Goal: Task Accomplishment & Management: Use online tool/utility

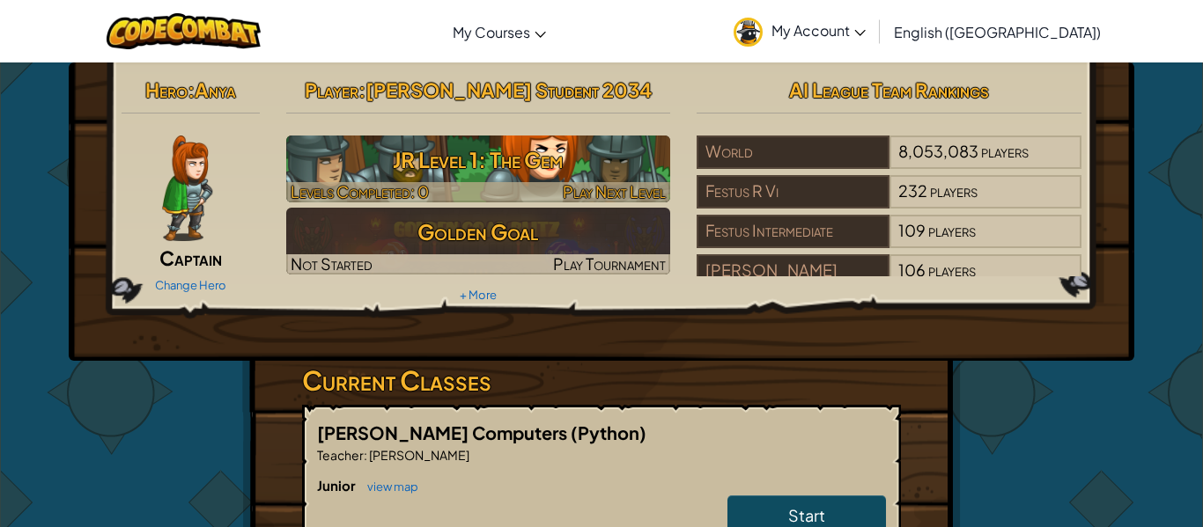
click at [555, 149] on h3 "JR Level 1: The Gem" at bounding box center [478, 160] width 385 height 40
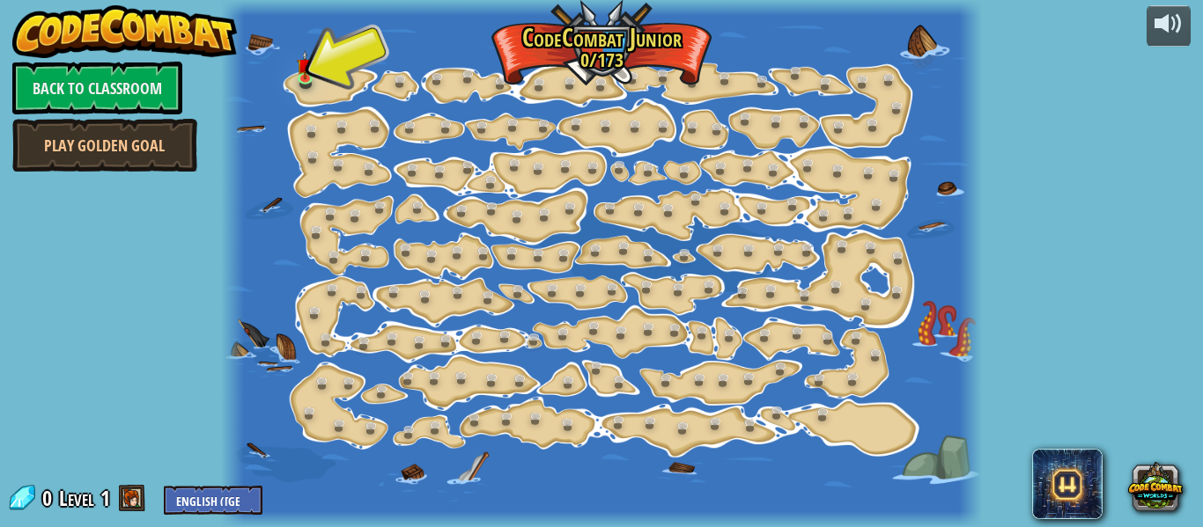
click at [347, 47] on div at bounding box center [601, 263] width 760 height 527
click at [351, 51] on div at bounding box center [601, 263] width 760 height 527
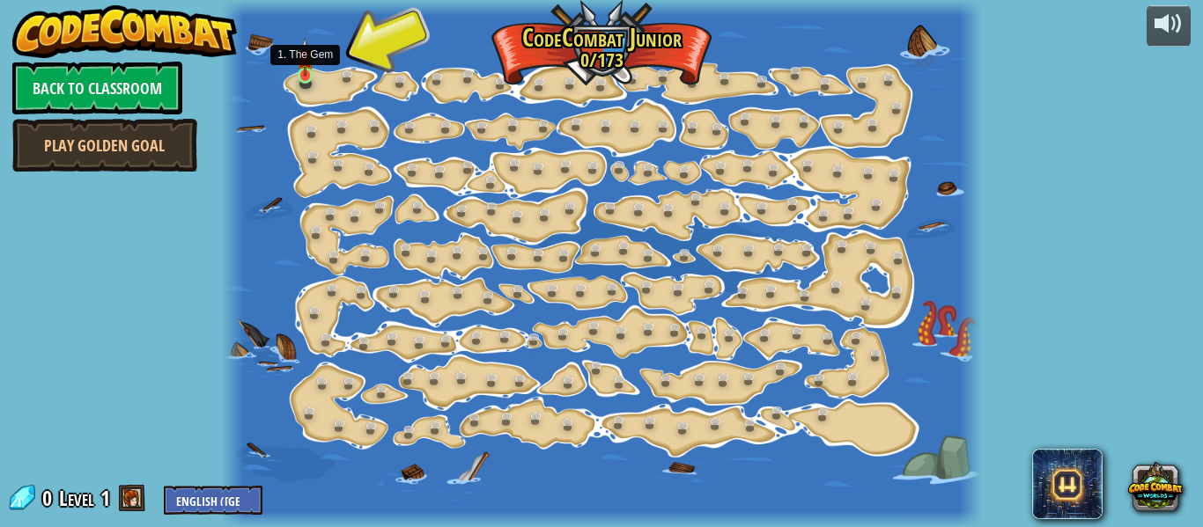
click at [313, 52] on img at bounding box center [305, 57] width 17 height 39
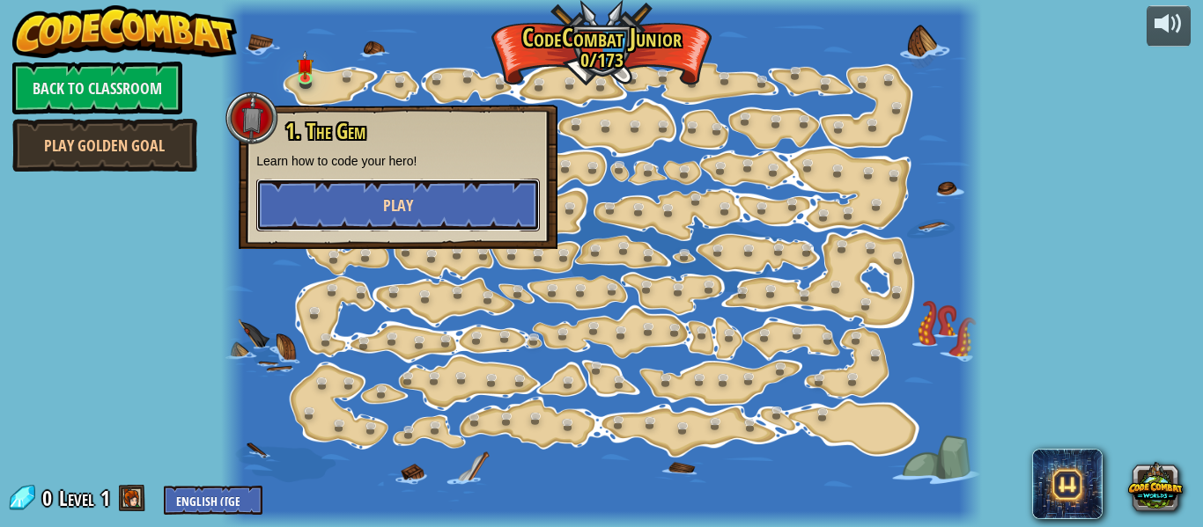
click at [318, 214] on button "Play" at bounding box center [397, 205] width 283 height 53
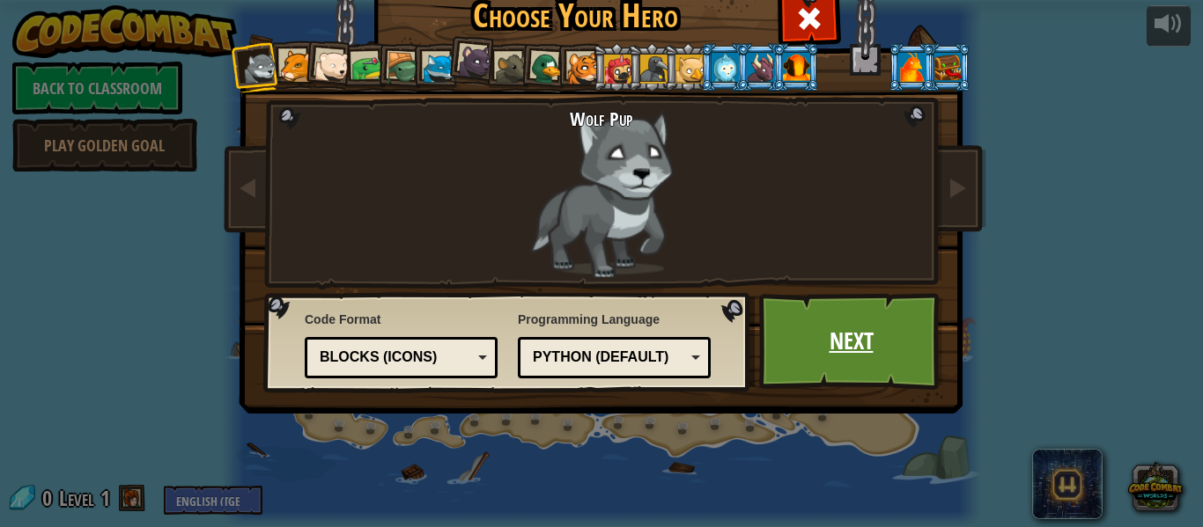
click at [904, 383] on link "Next" at bounding box center [851, 341] width 184 height 97
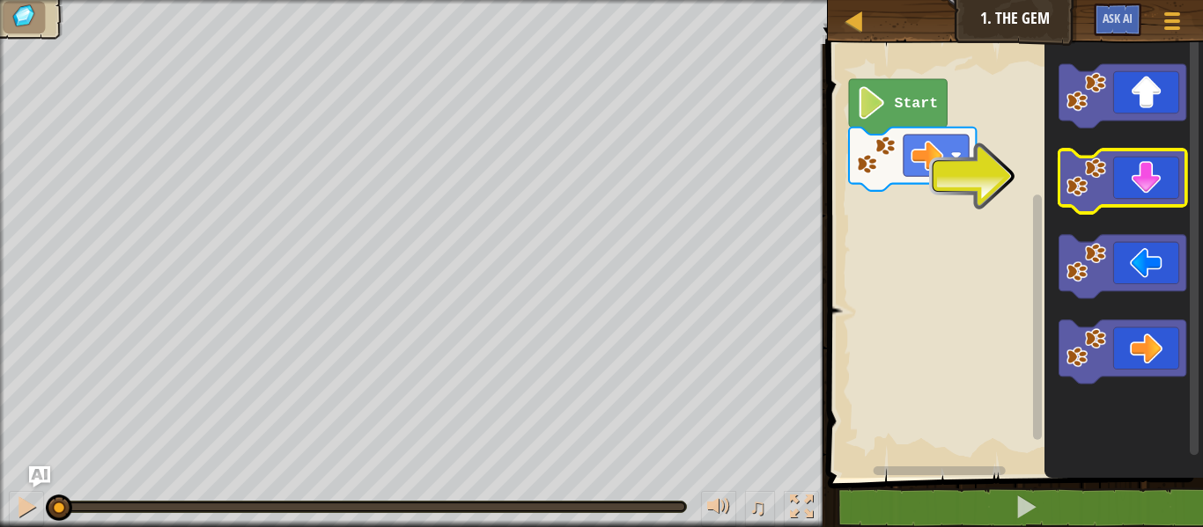
click at [1067, 194] on image "Blockly Workspace" at bounding box center [1085, 178] width 40 height 40
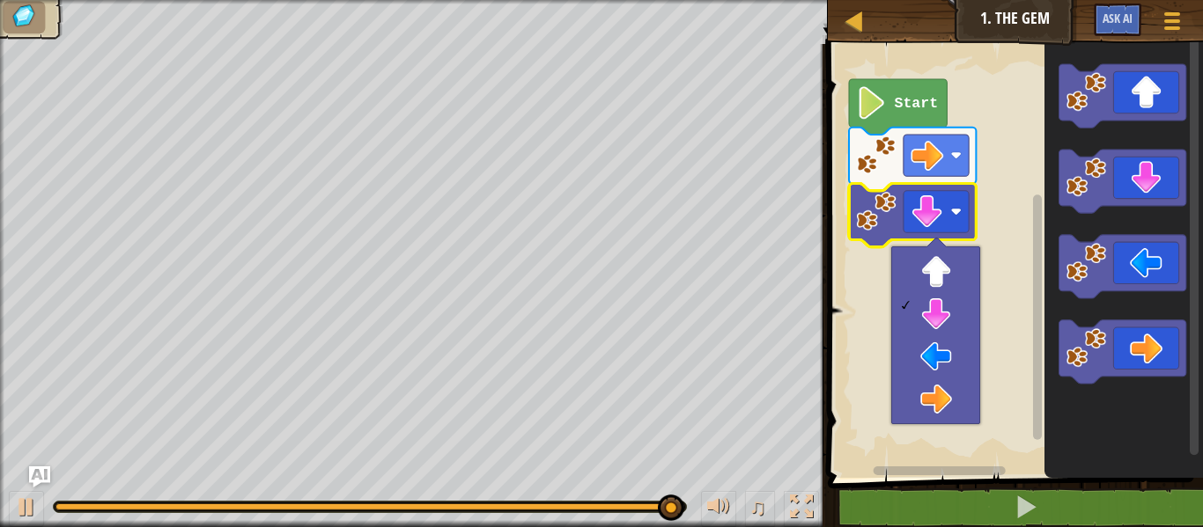
click at [908, 92] on icon "Blockly Workspace" at bounding box center [898, 106] width 98 height 55
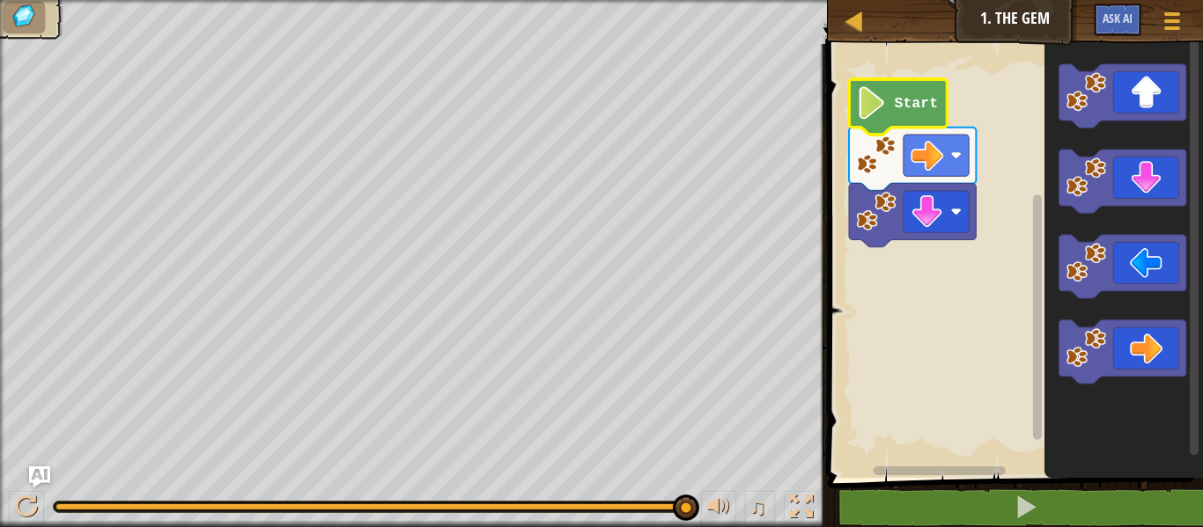
click at [908, 92] on icon "Blockly Workspace" at bounding box center [898, 106] width 98 height 55
click at [936, 216] on image "Blockly Workspace" at bounding box center [926, 211] width 33 height 33
